Goal: Task Accomplishment & Management: Complete application form

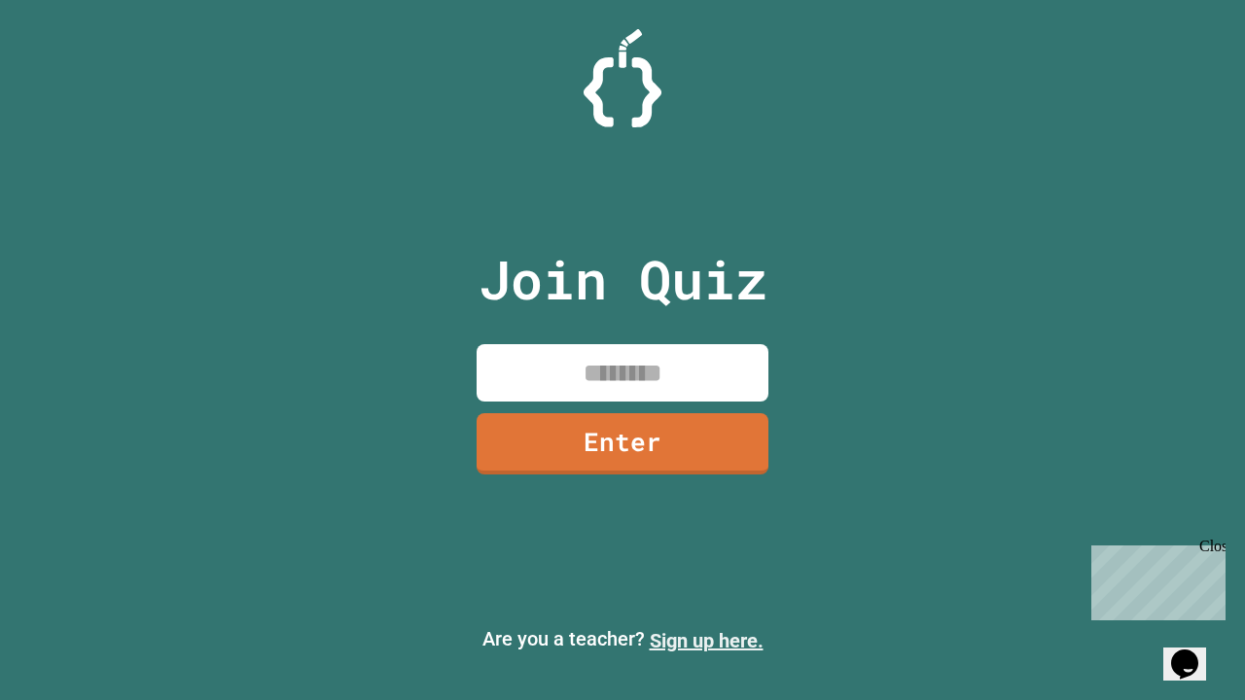
click at [706, 641] on link "Sign up here." at bounding box center [707, 640] width 114 height 23
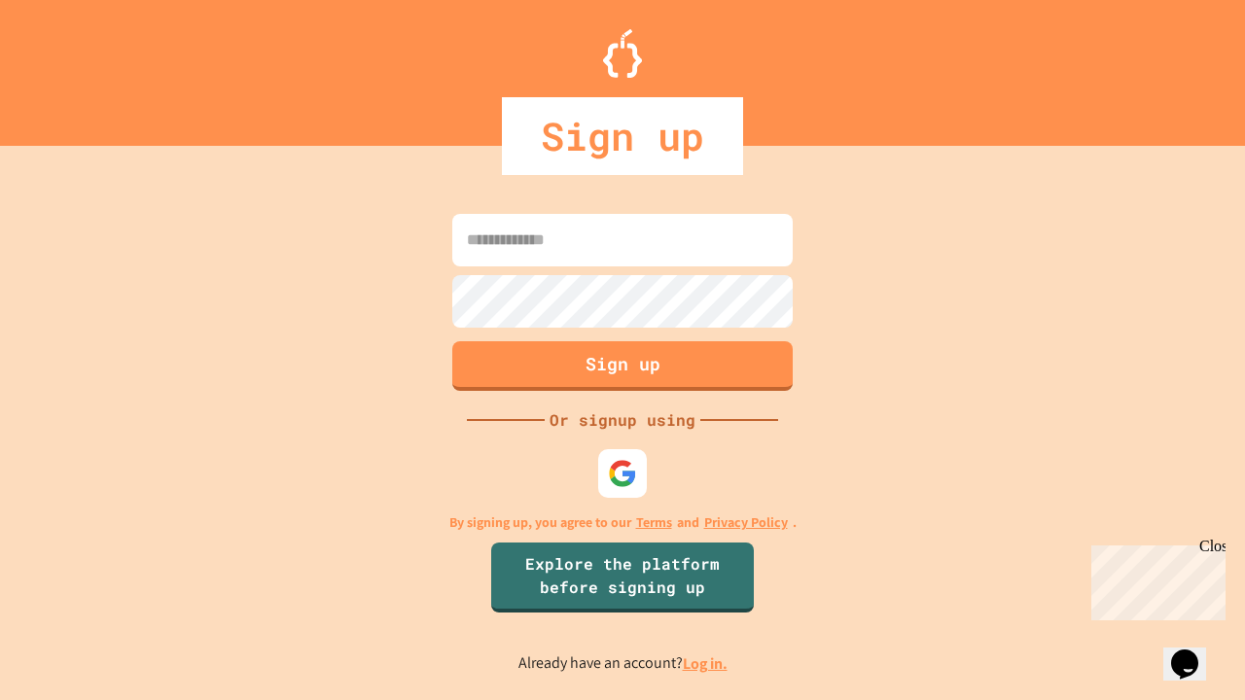
click at [706, 663] on link "Log in." at bounding box center [705, 664] width 45 height 20
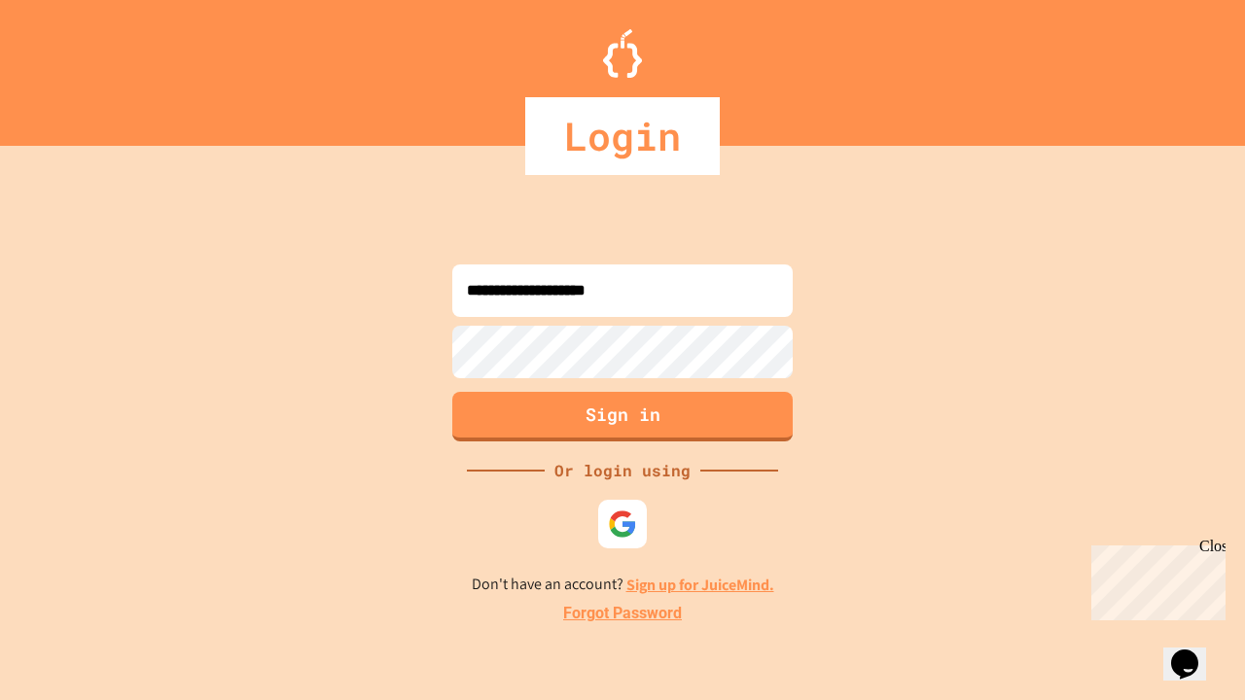
type input "**********"
